Goal: Obtain resource: Download file/media

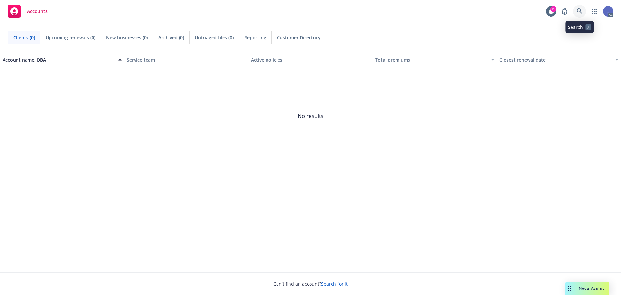
click at [578, 12] on icon at bounding box center [579, 10] width 5 height 5
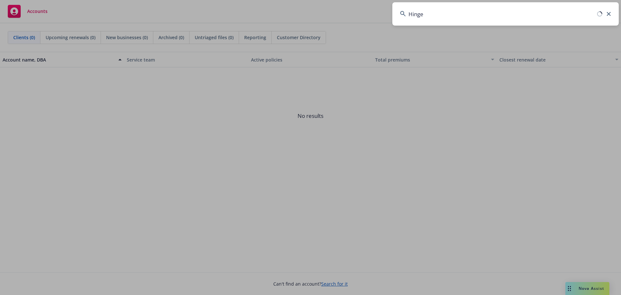
type input "Hinge"
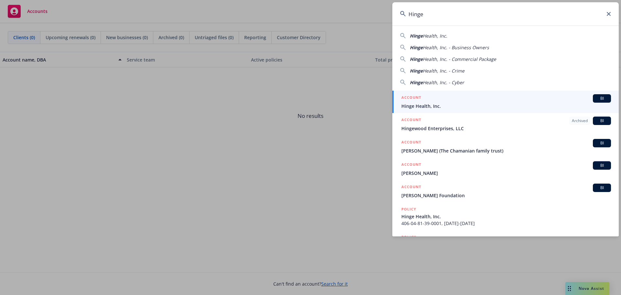
click at [427, 106] on span "Hinge Health, Inc." at bounding box center [506, 106] width 210 height 7
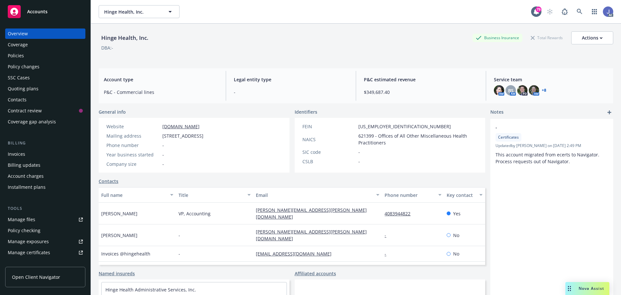
click at [15, 54] on div "Policies" at bounding box center [16, 55] width 16 height 10
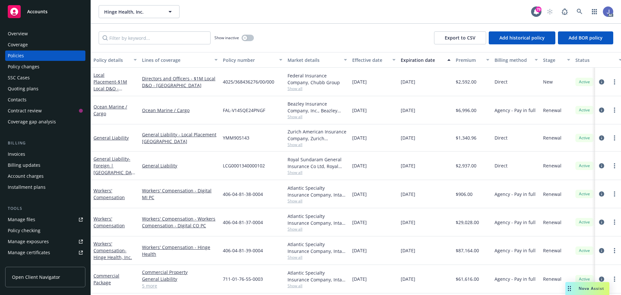
scroll to position [32, 0]
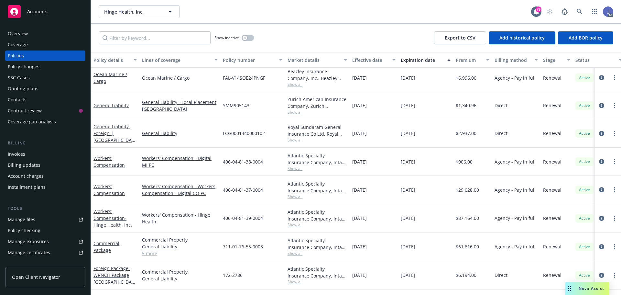
click at [294, 225] on span "Show all" at bounding box center [316, 224] width 59 height 5
click at [148, 38] on input "Filter by keyword..." at bounding box center [155, 37] width 112 height 13
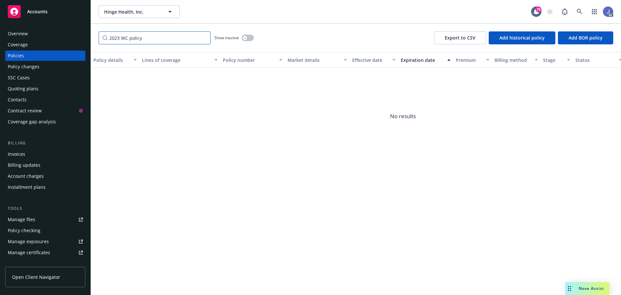
type input "2023 WC policy"
click at [526, 37] on span "Add historical policy" at bounding box center [521, 38] width 45 height 6
select select "other"
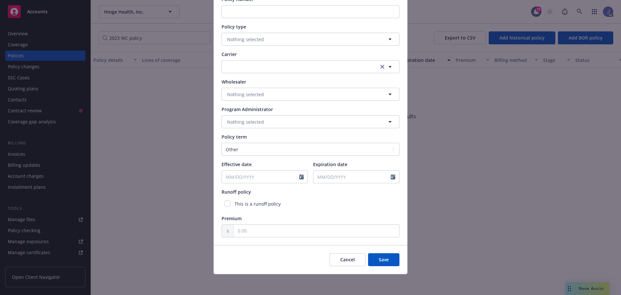
scroll to position [0, 0]
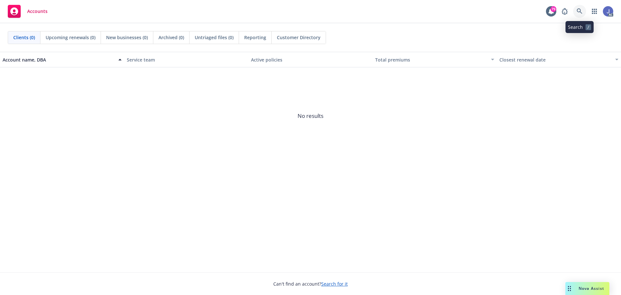
click at [579, 12] on icon at bounding box center [579, 10] width 5 height 5
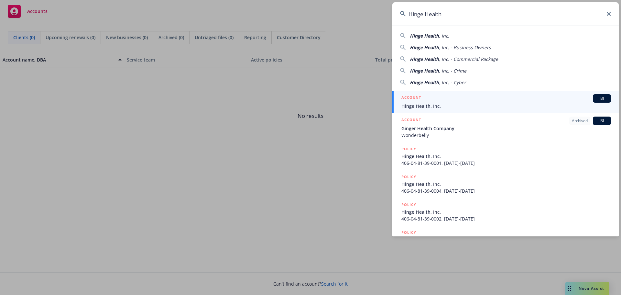
type input "Hinge Health"
click at [476, 101] on div "ACCOUNT BI" at bounding box center [506, 98] width 210 height 8
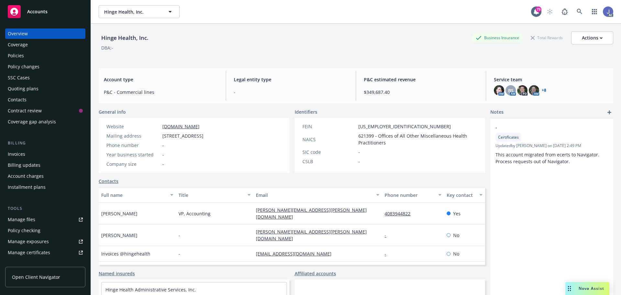
click at [17, 57] on div "Policies" at bounding box center [16, 55] width 16 height 10
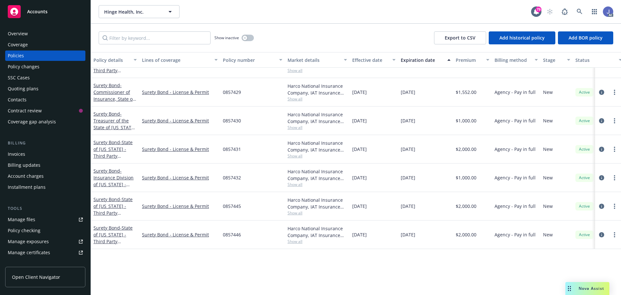
scroll to position [493, 0]
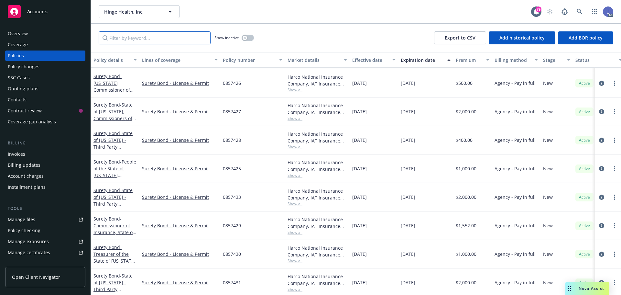
click at [130, 41] on input "Filter by keyword..." at bounding box center [155, 37] width 112 height 13
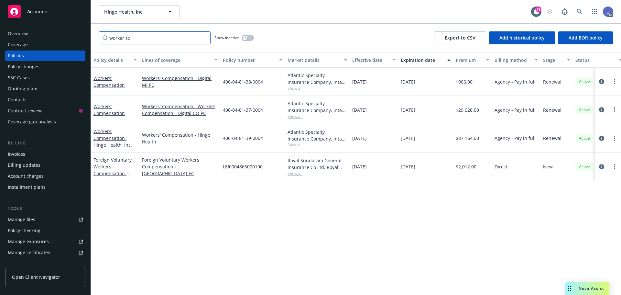
scroll to position [0, 0]
type input "workers"
click at [612, 81] on link "more" at bounding box center [615, 82] width 8 height 8
click at [577, 132] on link "Set prior policies" at bounding box center [580, 133] width 76 height 13
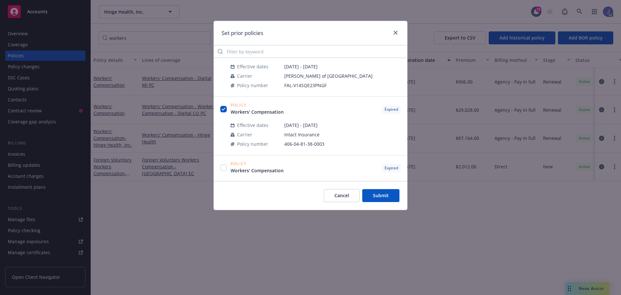
scroll to position [1099, 0]
click at [344, 196] on span "Cancel" at bounding box center [341, 195] width 15 height 6
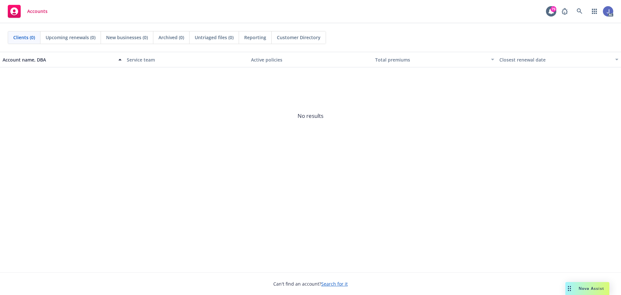
click at [583, 290] on span "Nova Assist" at bounding box center [591, 287] width 26 height 5
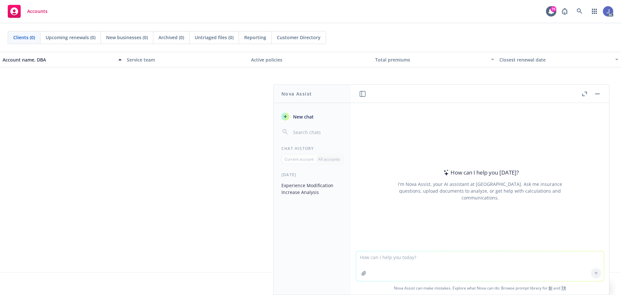
click at [292, 191] on button "Experience Modification Increase Analysis" at bounding box center [312, 188] width 67 height 17
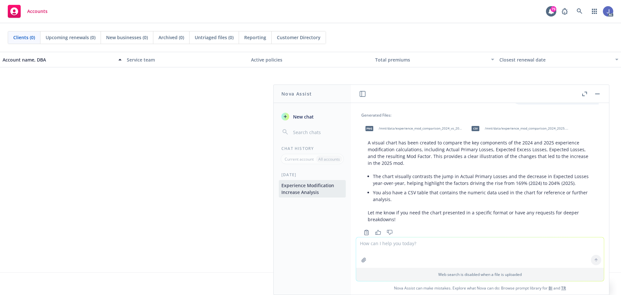
scroll to position [480, 0]
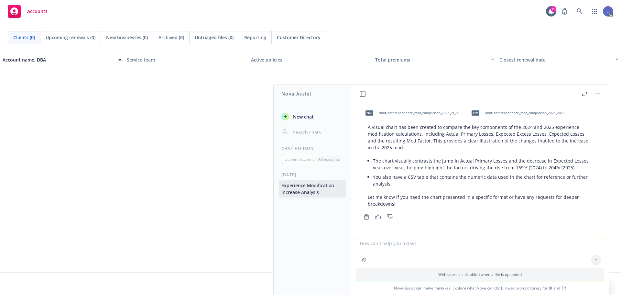
click at [58, 119] on span "No results" at bounding box center [310, 115] width 621 height 97
click at [161, 124] on span "No results" at bounding box center [310, 115] width 621 height 97
click at [597, 94] on rect "button" at bounding box center [597, 93] width 5 height 1
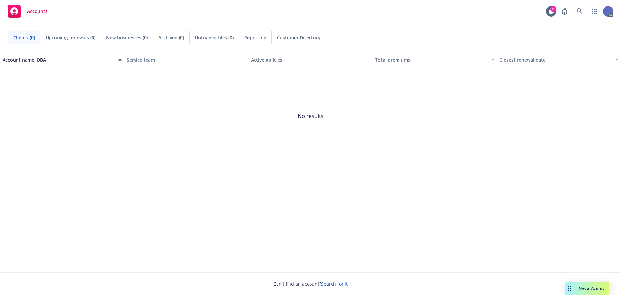
click at [590, 287] on span "Nova Assist" at bounding box center [591, 287] width 26 height 5
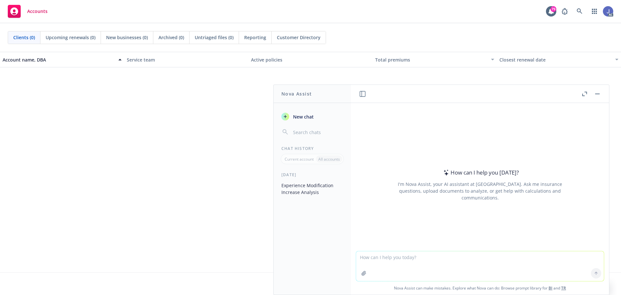
click at [371, 260] on textarea at bounding box center [480, 266] width 248 height 30
type textarea "P"
type textarea "Please do a dual compari"
click at [299, 186] on button "Experience Modification Increase Analysis" at bounding box center [312, 188] width 67 height 17
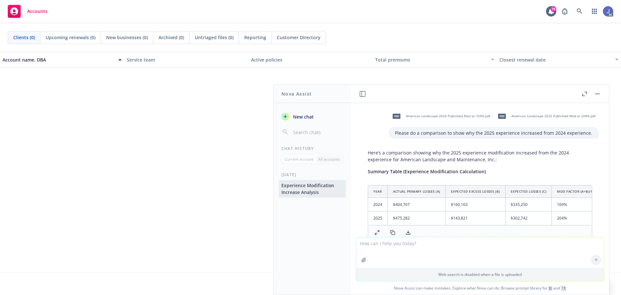
click at [598, 94] on button "button" at bounding box center [597, 94] width 8 height 8
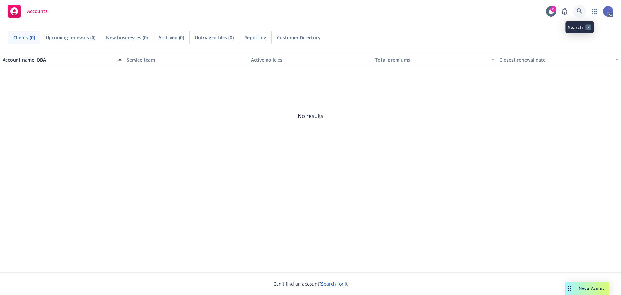
click at [578, 12] on icon at bounding box center [580, 11] width 6 height 6
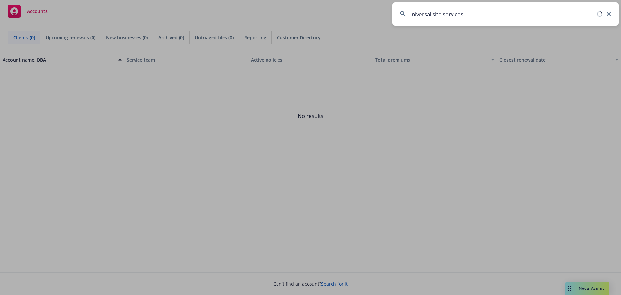
type input "universal site services"
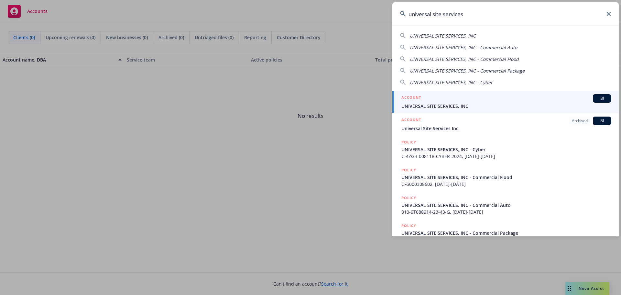
click at [460, 103] on span "UNIVERSAL SITE SERVICES, INC" at bounding box center [506, 106] width 210 height 7
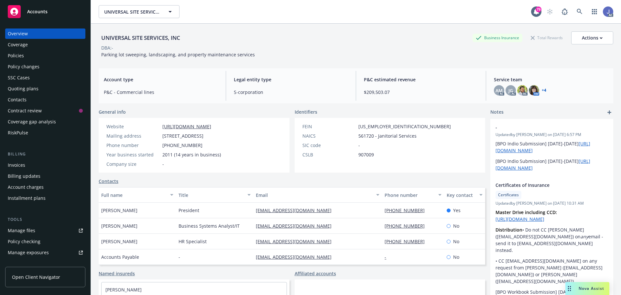
click at [19, 59] on div "Policies" at bounding box center [16, 55] width 16 height 10
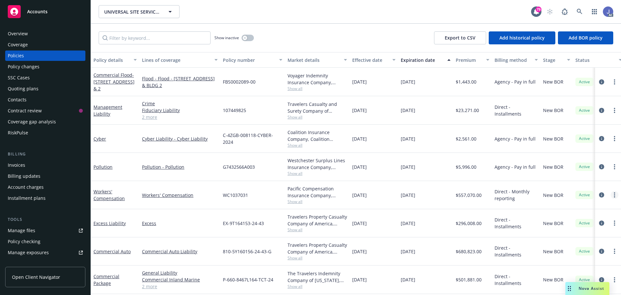
click at [611, 197] on link "more" at bounding box center [615, 195] width 8 height 8
click at [171, 189] on div "Workers' Compensation" at bounding box center [179, 195] width 81 height 28
click at [165, 197] on link "Workers' Compensation" at bounding box center [180, 194] width 76 height 7
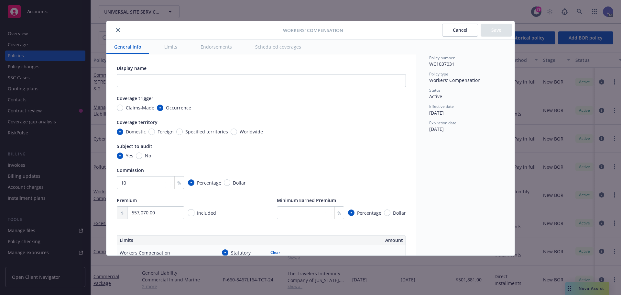
click at [118, 31] on icon "close" at bounding box center [118, 30] width 4 height 4
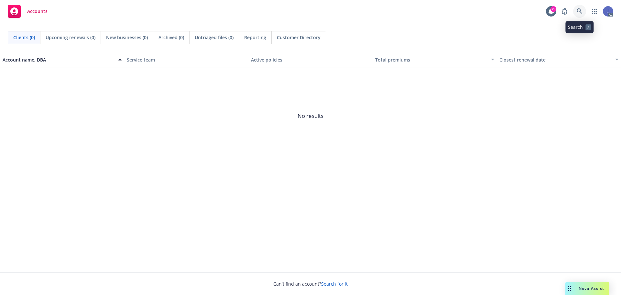
click at [576, 9] on link at bounding box center [579, 11] width 13 height 13
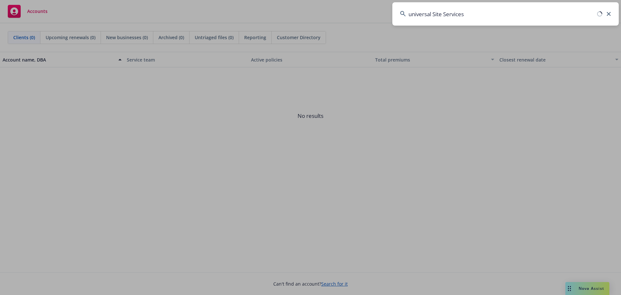
type input "universal Site Services"
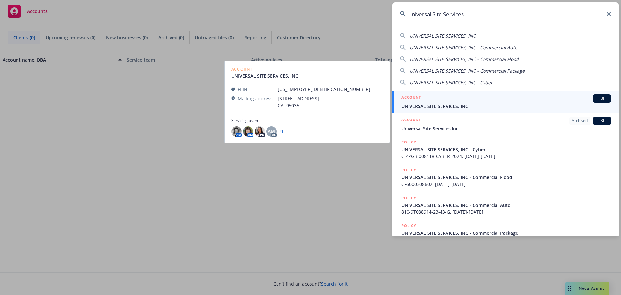
click at [441, 107] on span "UNIVERSAL SITE SERVICES, INC" at bounding box center [506, 106] width 210 height 7
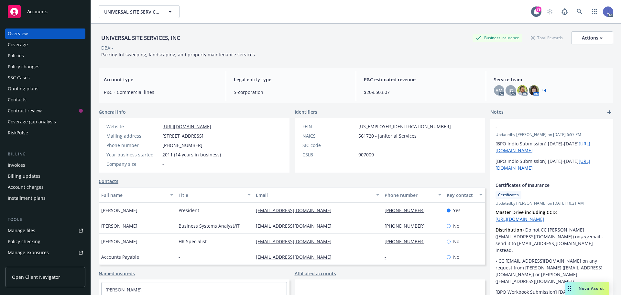
click at [10, 53] on div "Policies" at bounding box center [16, 55] width 16 height 10
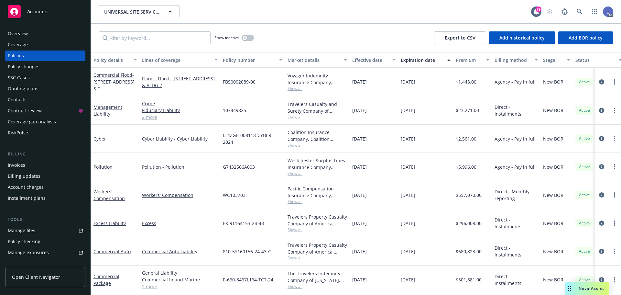
click at [291, 201] on span "Show all" at bounding box center [316, 201] width 59 height 5
click at [173, 193] on link "Workers' Compensation" at bounding box center [180, 194] width 76 height 7
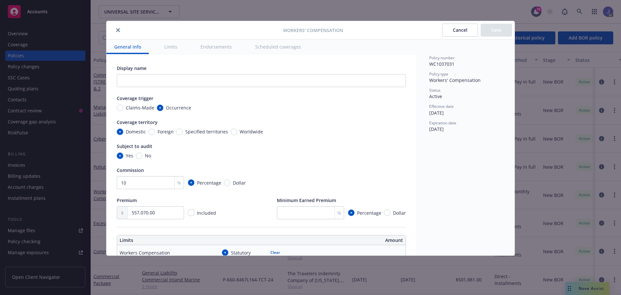
click at [203, 43] on button "Endorsements" at bounding box center [216, 46] width 47 height 15
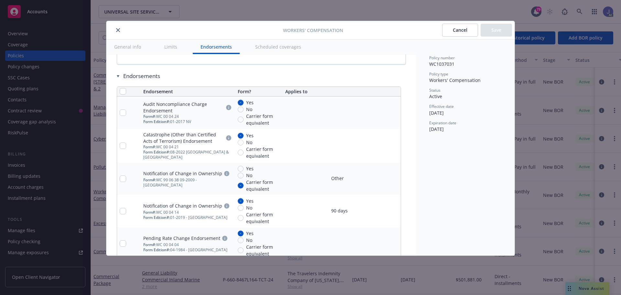
scroll to position [649, 0]
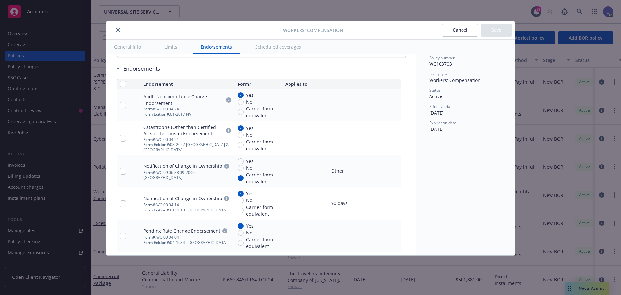
click at [121, 31] on button "close" at bounding box center [118, 30] width 8 height 8
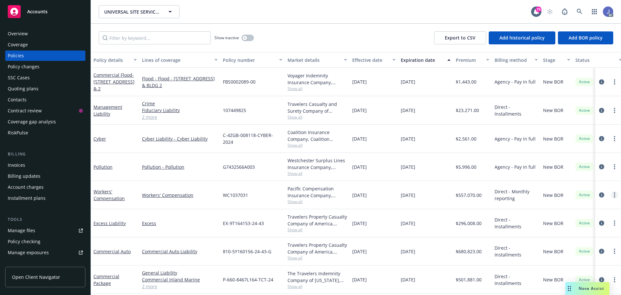
click at [611, 195] on link "more" at bounding box center [615, 195] width 8 height 8
click at [599, 195] on icon "circleInformation" at bounding box center [601, 194] width 5 height 5
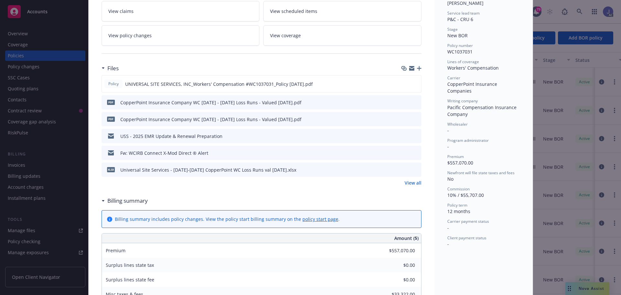
scroll to position [119, 0]
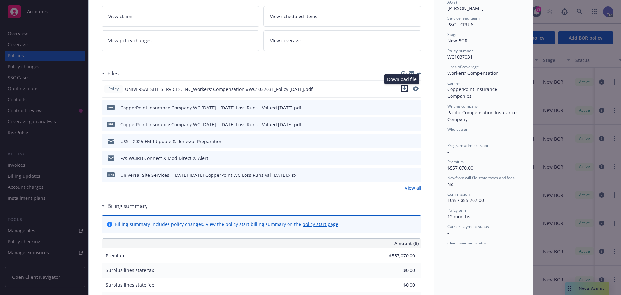
click at [402, 89] on icon "download file" at bounding box center [404, 88] width 5 height 5
click at [404, 143] on icon "download file" at bounding box center [404, 143] width 5 height 2
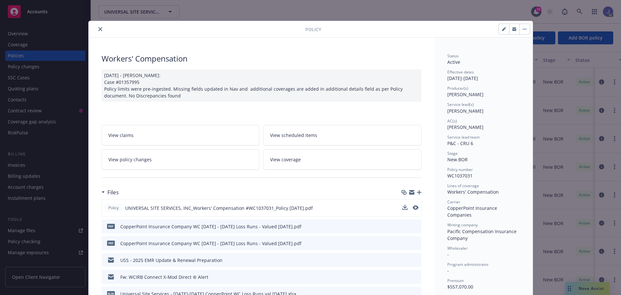
click at [98, 27] on icon "close" at bounding box center [100, 29] width 4 height 4
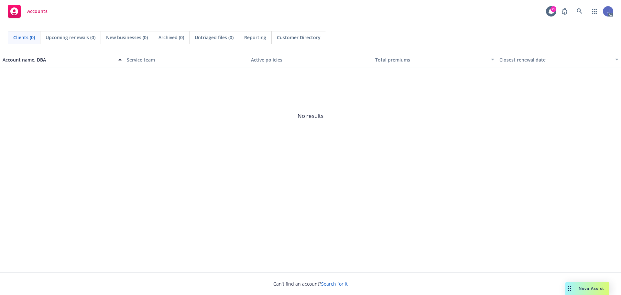
click at [581, 291] on div "Nova Assist" at bounding box center [587, 288] width 44 height 13
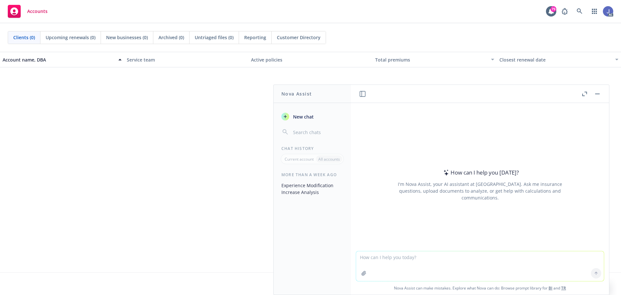
click at [379, 262] on textarea at bounding box center [480, 266] width 248 height 30
type textarea "Please do a dual comparison to explain why the experience modification increased"
click at [362, 274] on icon "button" at bounding box center [364, 273] width 4 height 4
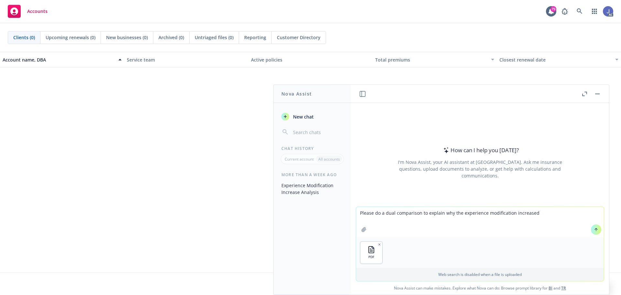
click at [365, 229] on button "button" at bounding box center [364, 229] width 10 height 10
click at [594, 230] on icon at bounding box center [596, 229] width 5 height 5
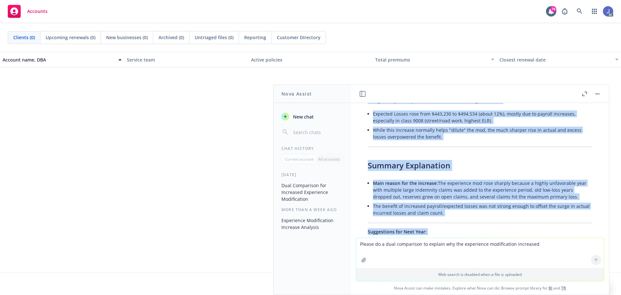
scroll to position [497, 0]
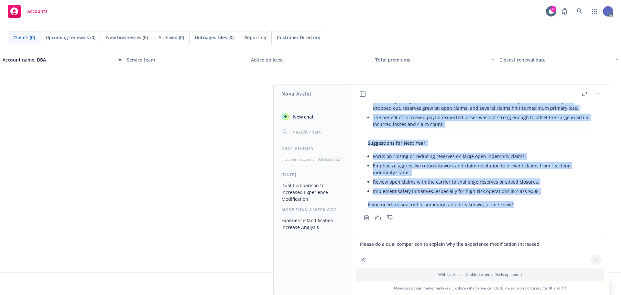
drag, startPoint x: 367, startPoint y: 151, endPoint x: 529, endPoint y: 261, distance: 195.8
click at [529, 261] on div "pdf 2024 CA Worksheet UNWC406951.pdf pdf UNIVERSAL SITE SERVICES INC_2025 EMR.p…" at bounding box center [480, 198] width 258 height 191
copy div "Here's a dual comparison explaining why the experience modification (mod) incre…"
click at [583, 93] on icon "button" at bounding box center [584, 94] width 5 height 5
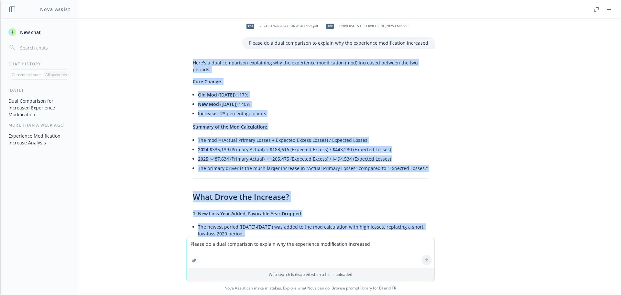
scroll to position [0, 0]
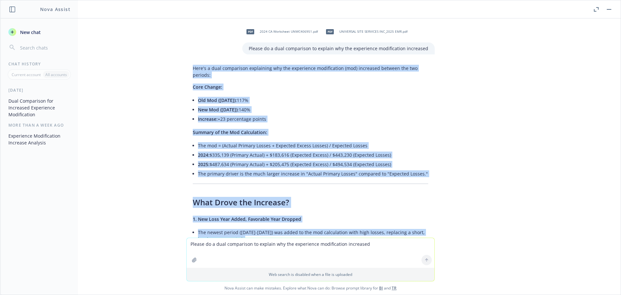
click at [148, 93] on div "pdf 2024 CA Worksheet UNWC406951.pdf pdf UNIVERSAL SITE SERVICES INC_2025 EMR.p…" at bounding box center [310, 127] width 620 height 219
